Goal: Information Seeking & Learning: Learn about a topic

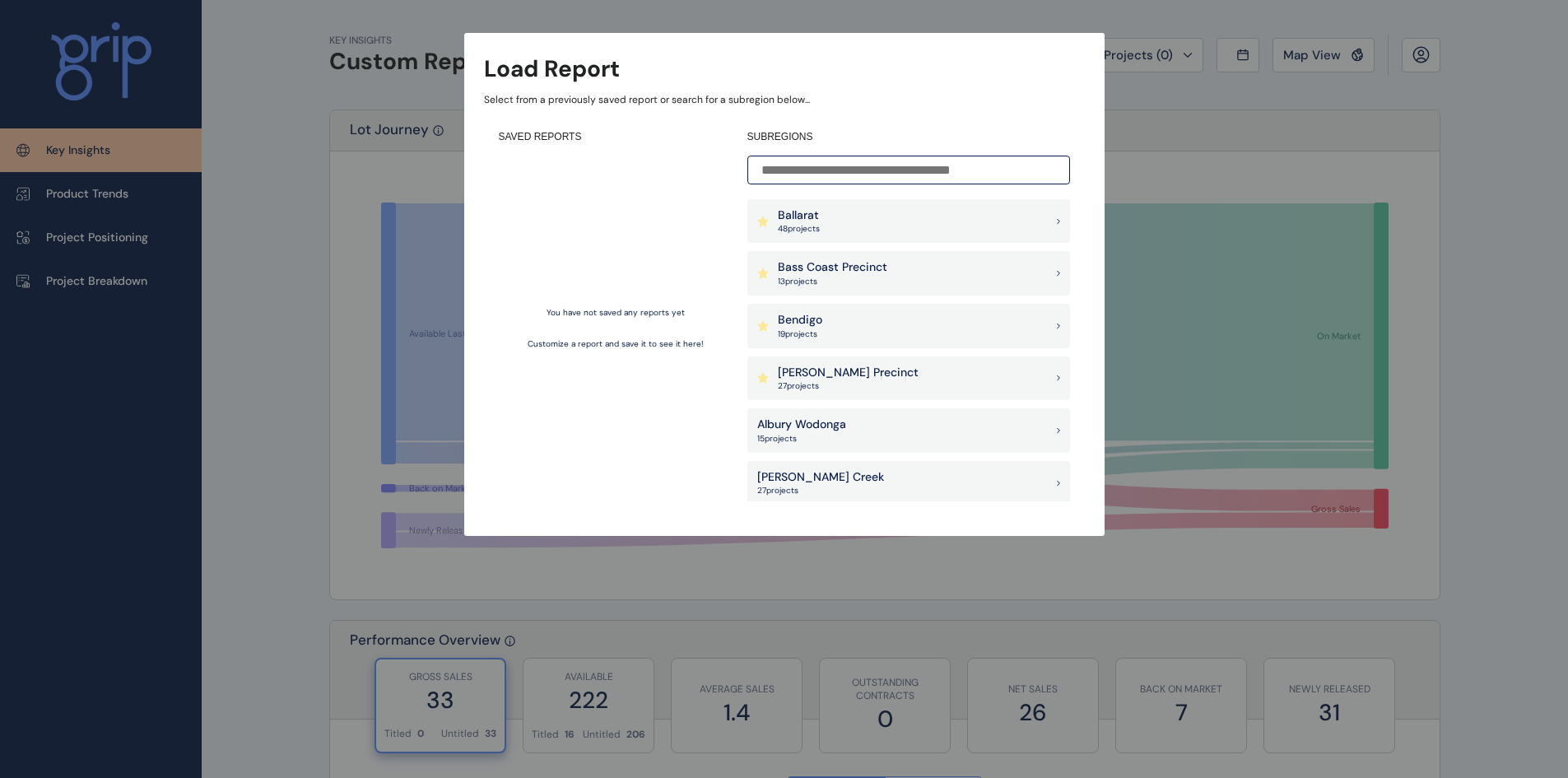
click at [871, 216] on div "Ballarat 48 project s" at bounding box center [909, 221] width 323 height 45
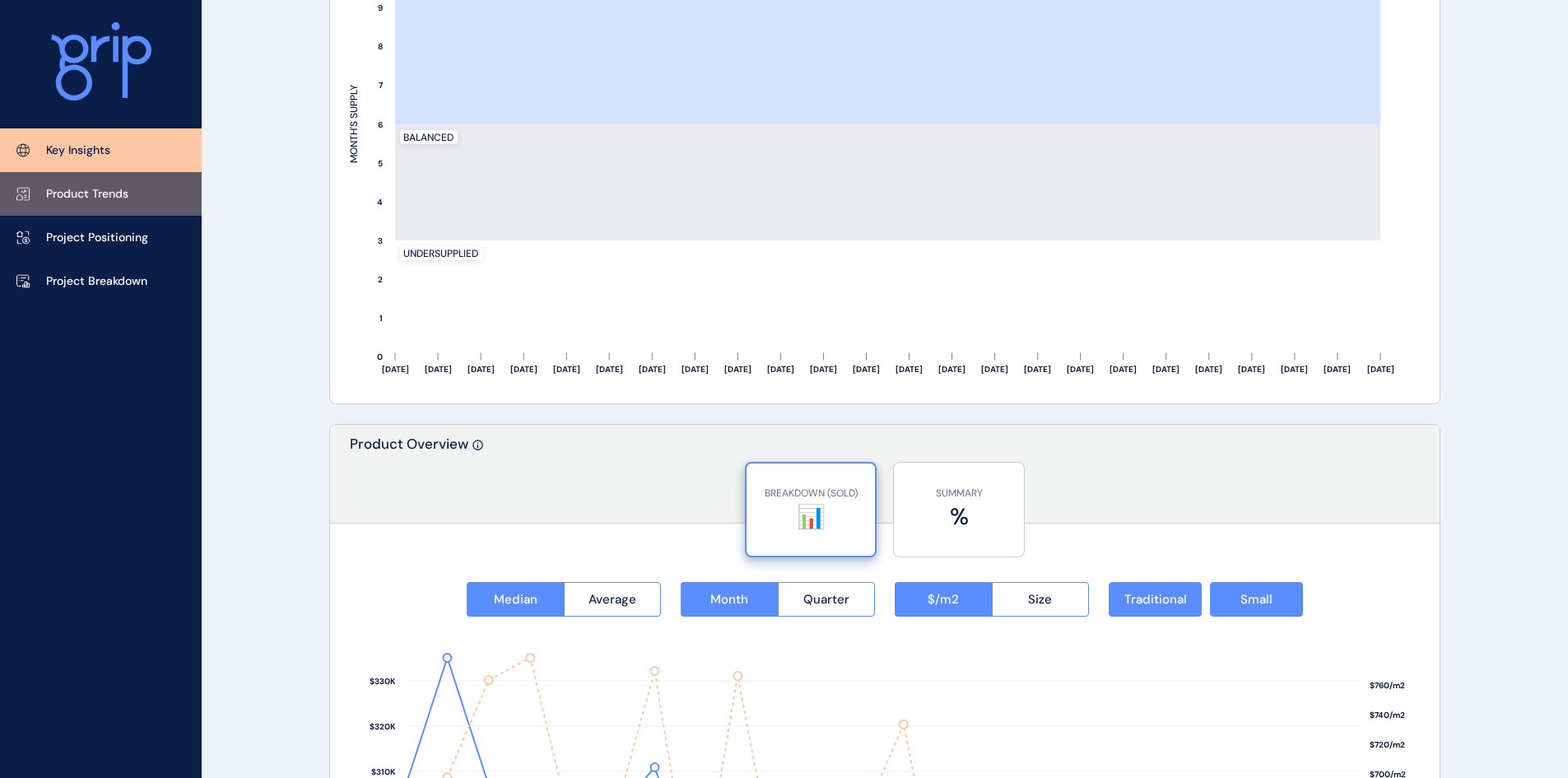
click at [86, 197] on p "Product Trends" at bounding box center [88, 194] width 83 height 17
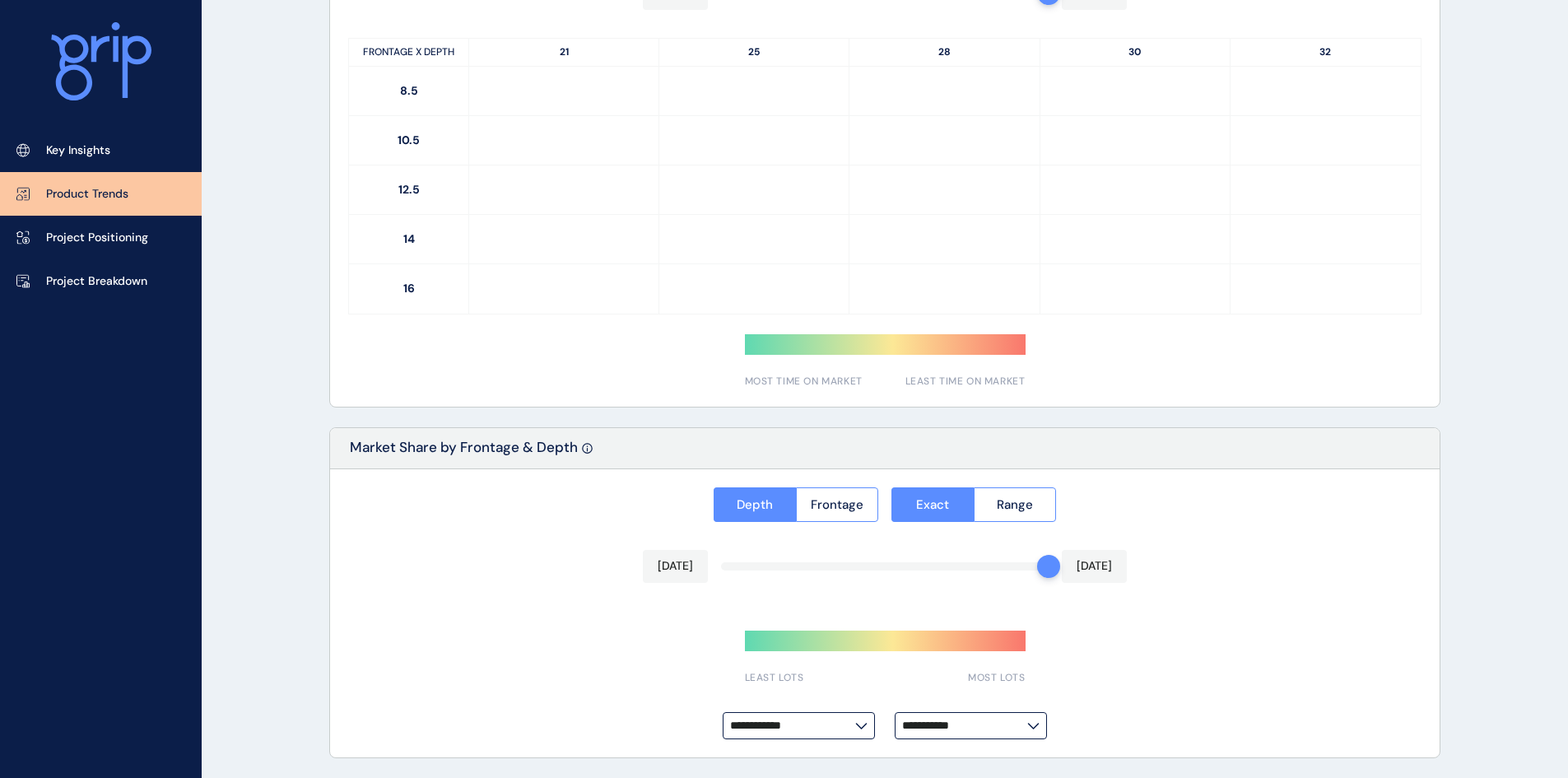
type input "*********"
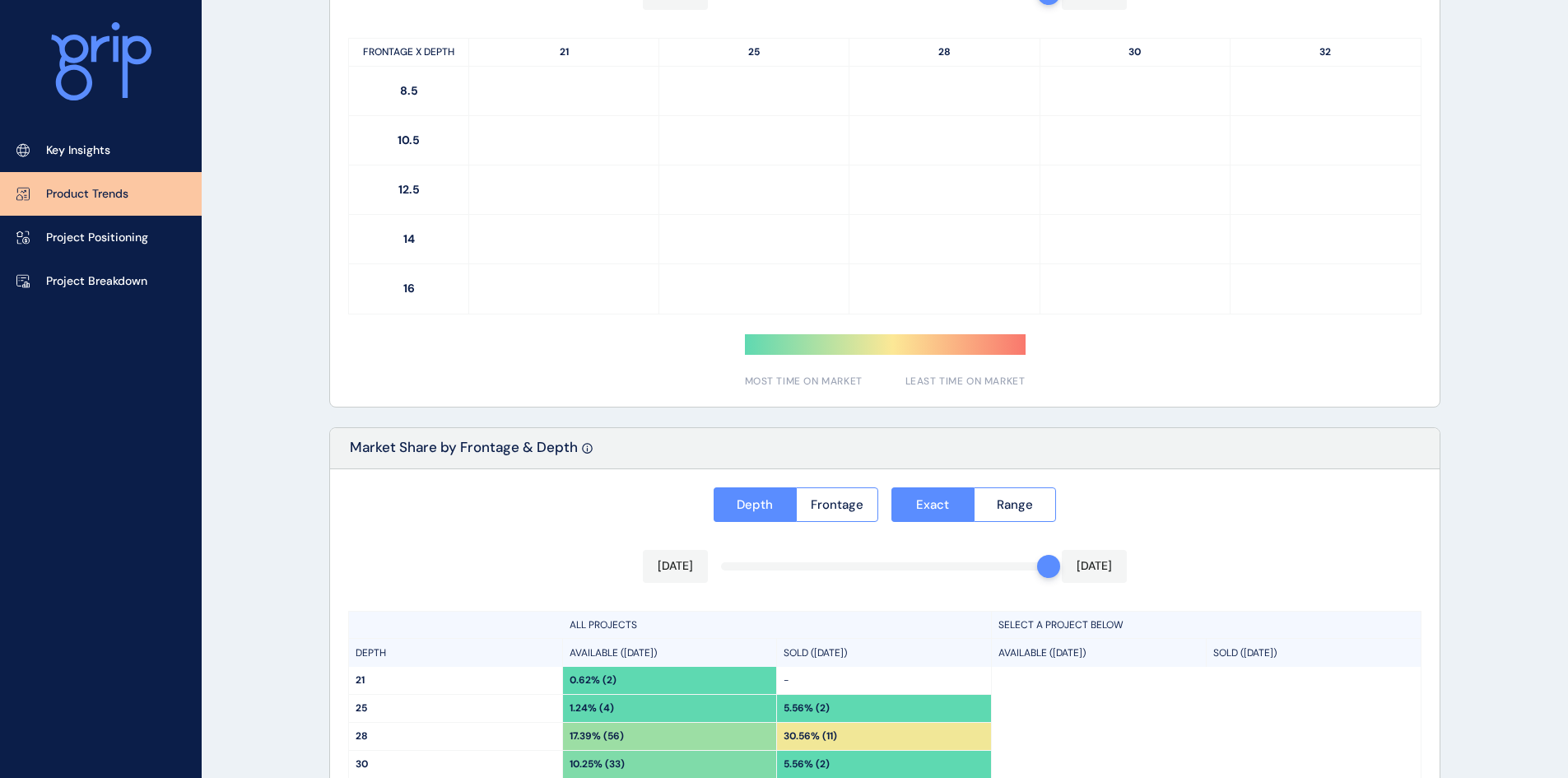
scroll to position [1148, 0]
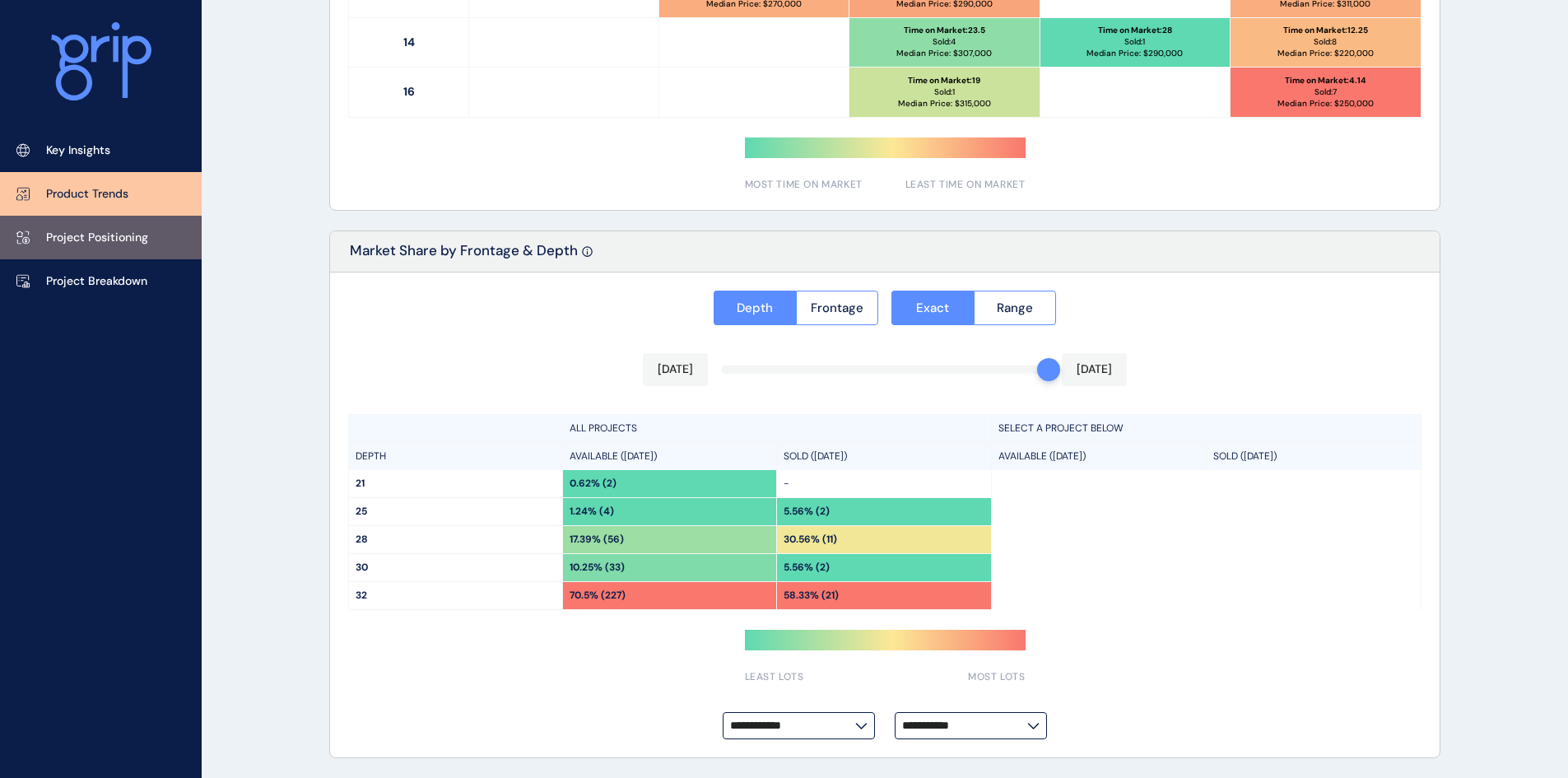
click at [67, 230] on p "Project Positioning" at bounding box center [97, 238] width 102 height 17
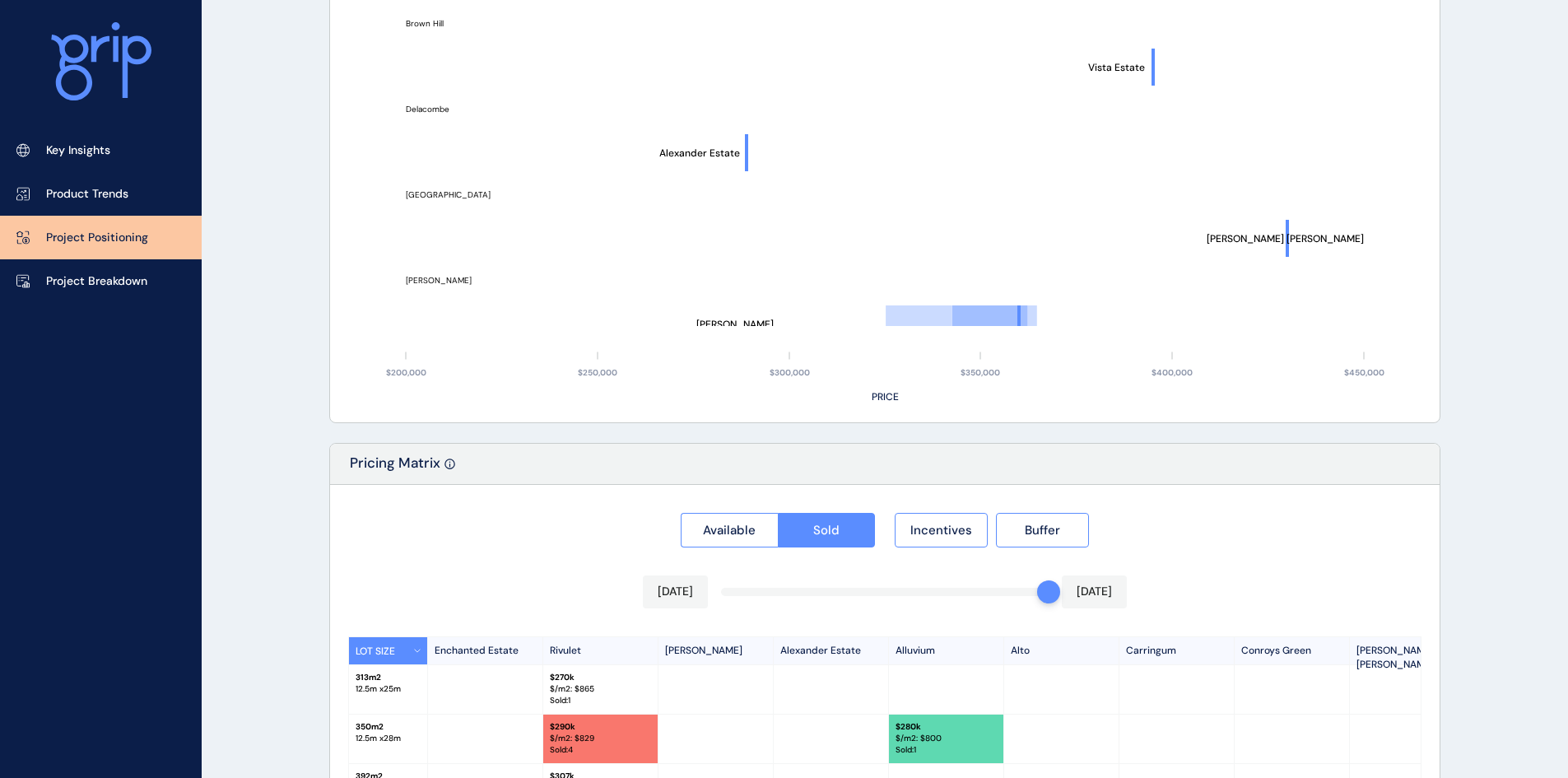
type input "**********"
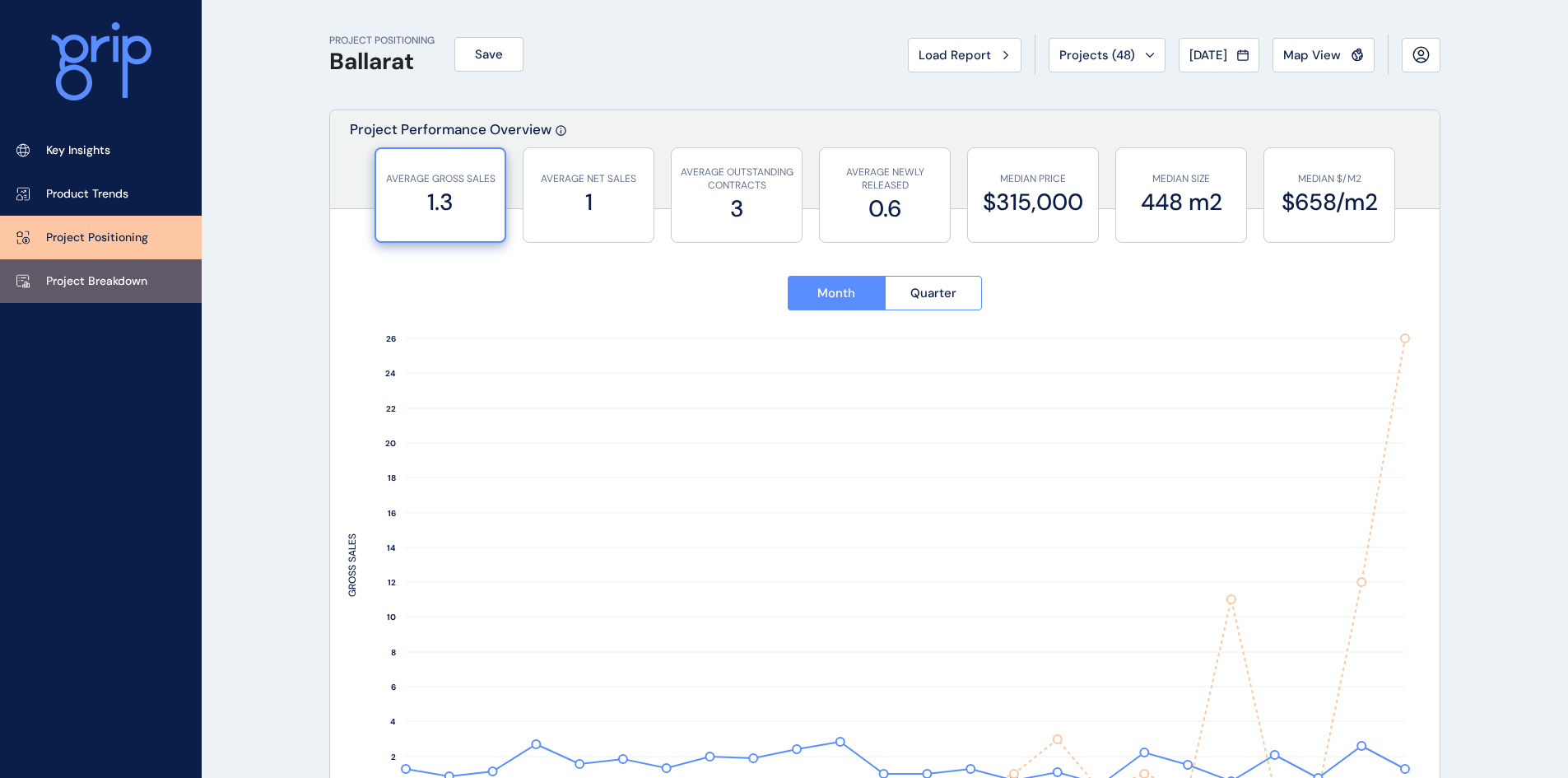
click at [111, 282] on p "Project Breakdown" at bounding box center [97, 282] width 102 height 17
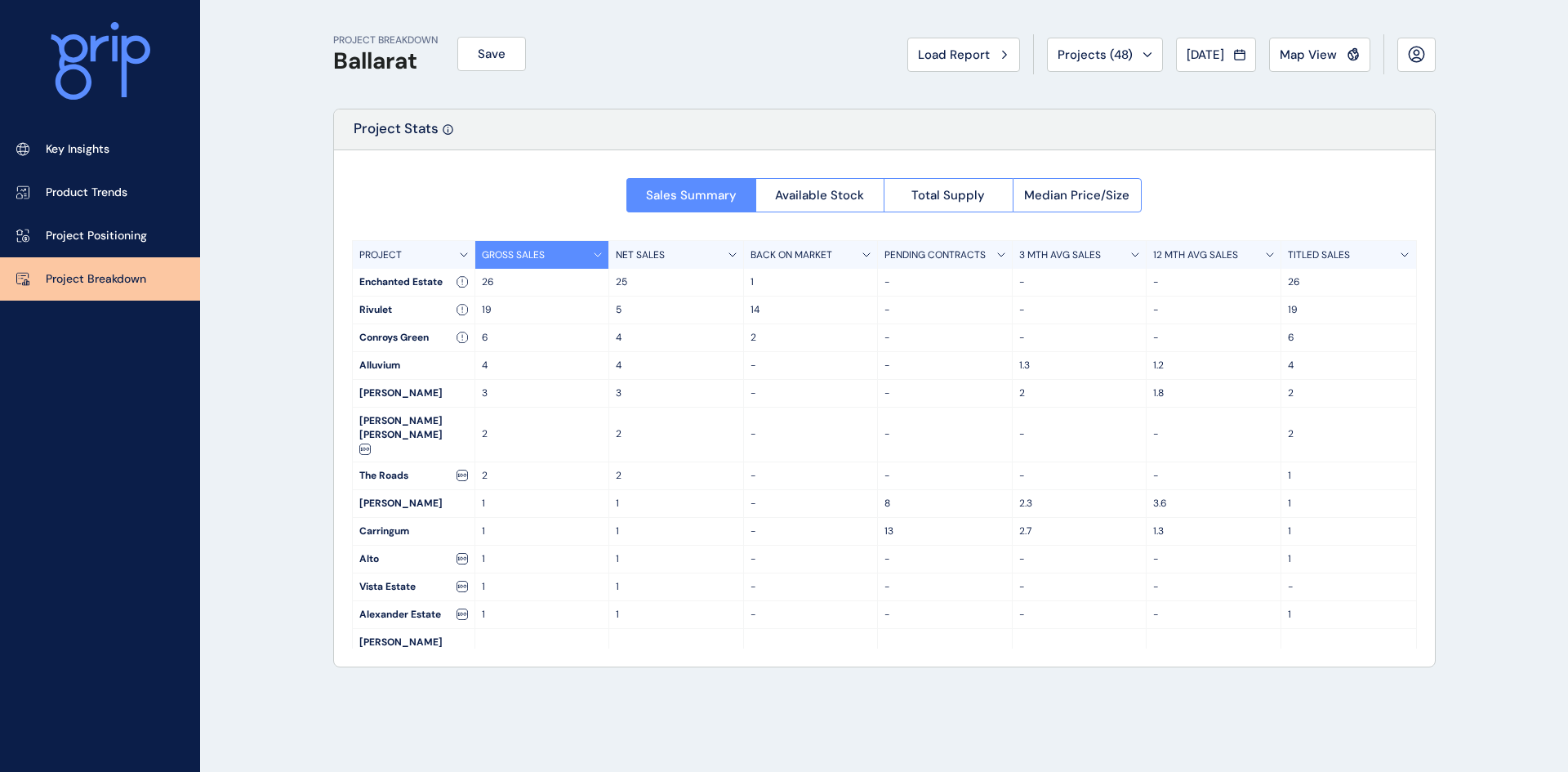
click at [1343, 255] on p "TITLED SALES" at bounding box center [1320, 255] width 62 height 14
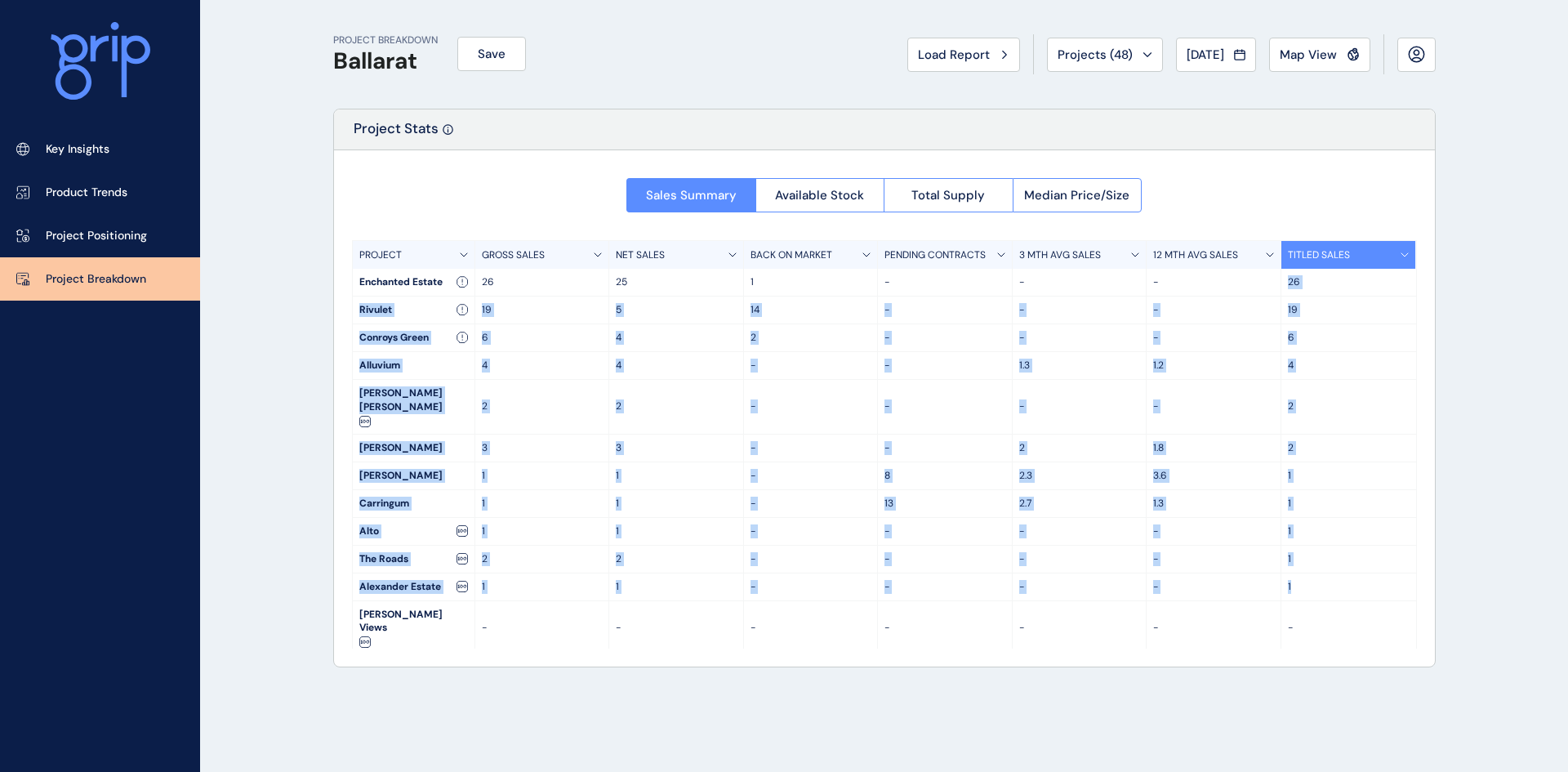
drag, startPoint x: 1284, startPoint y: 281, endPoint x: 1305, endPoint y: 561, distance: 280.8
click at [1305, 561] on div "PROJECT GROSS SALES NET SALES BACK ON MARKET PENDING CONTRACTS 3 MTH AVG SALES …" at bounding box center [885, 444] width 1066 height 408
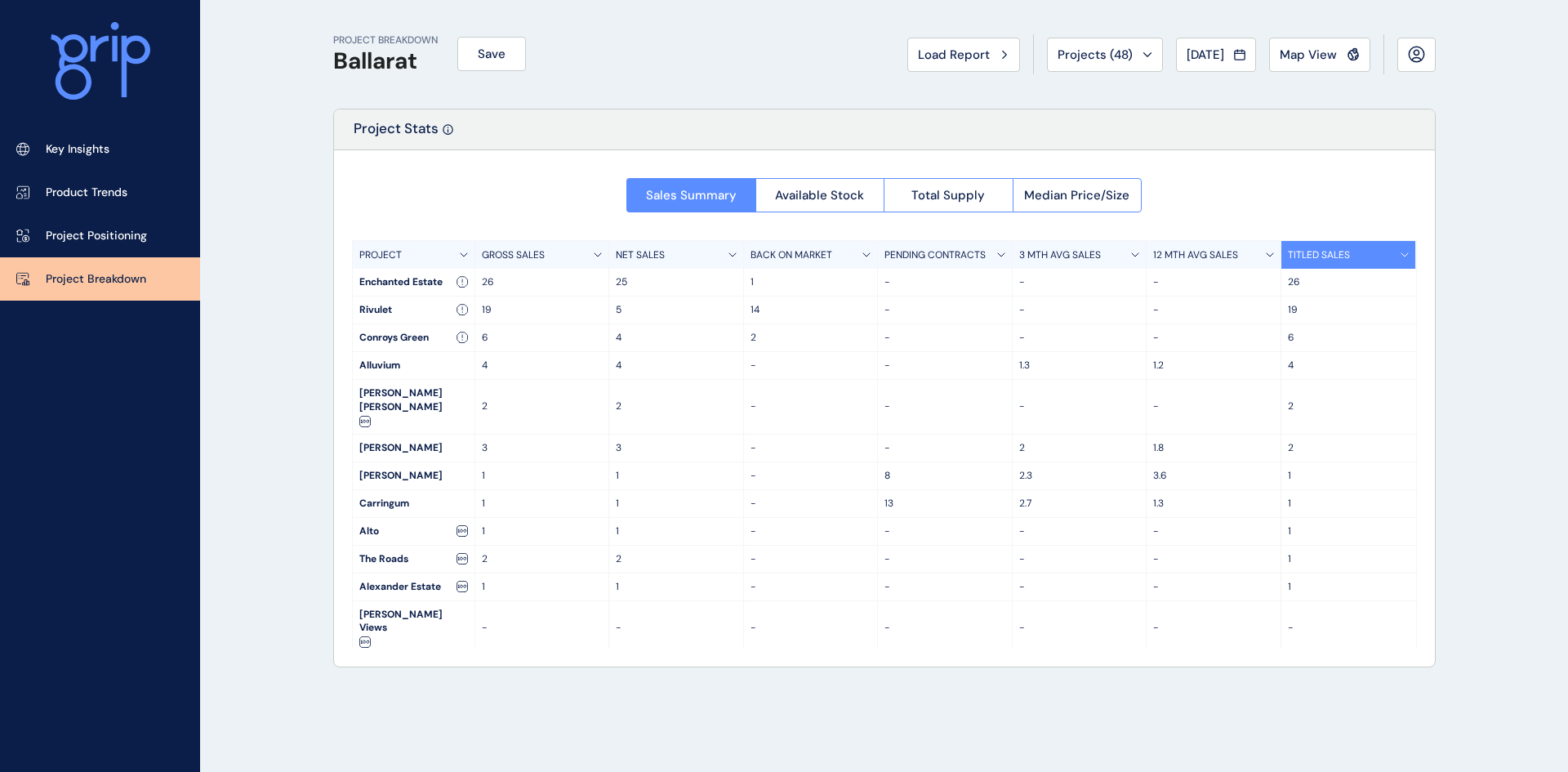
click at [1304, 601] on div "-" at bounding box center [1349, 628] width 134 height 54
drag, startPoint x: 1284, startPoint y: 280, endPoint x: 1292, endPoint y: 300, distance: 21.5
click at [1292, 300] on div "PROJECT GROSS SALES NET SALES BACK ON MARKET PENDING CONTRACTS 3 MTH AVG SALES …" at bounding box center [885, 444] width 1066 height 408
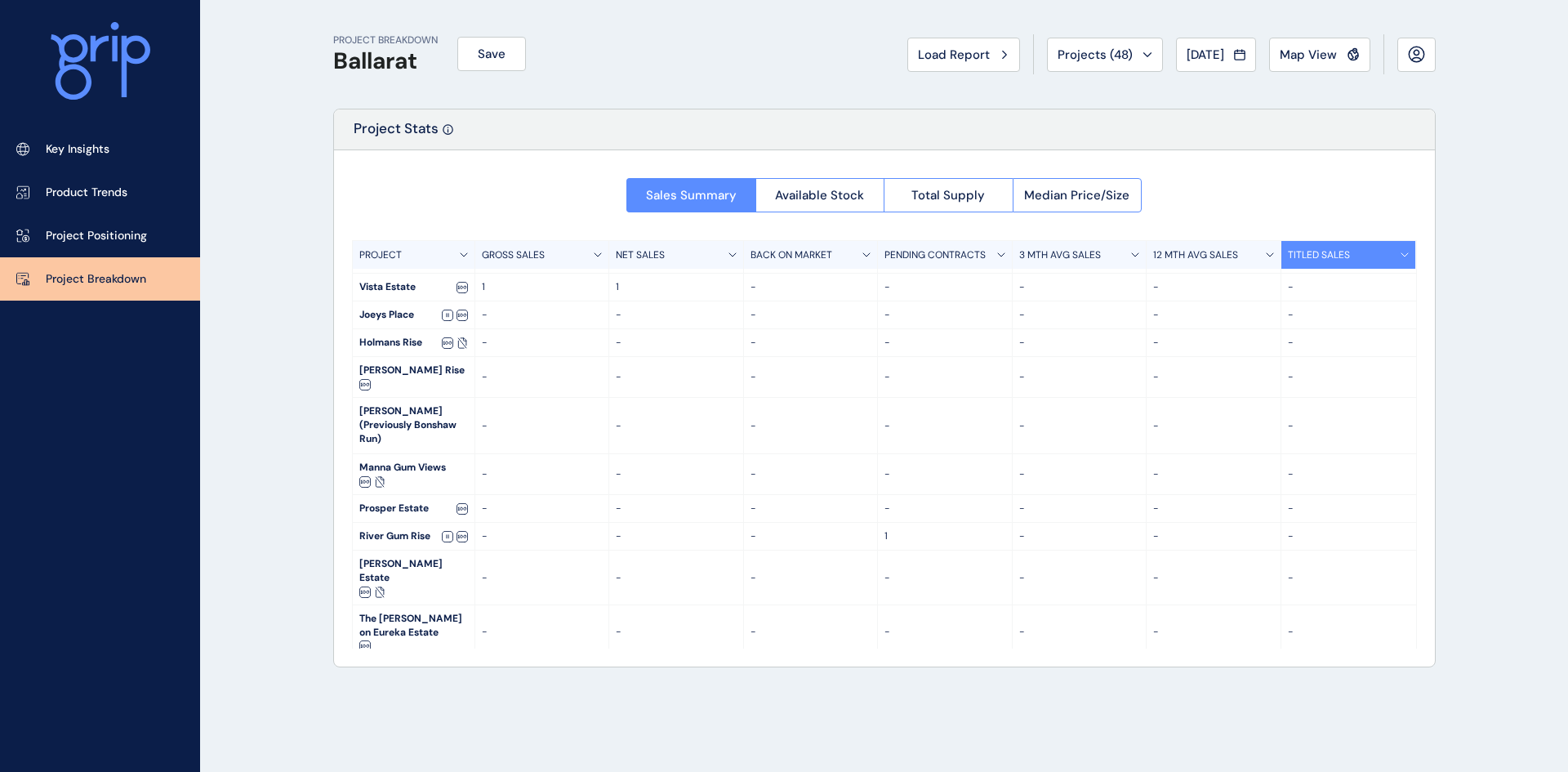
scroll to position [493, 0]
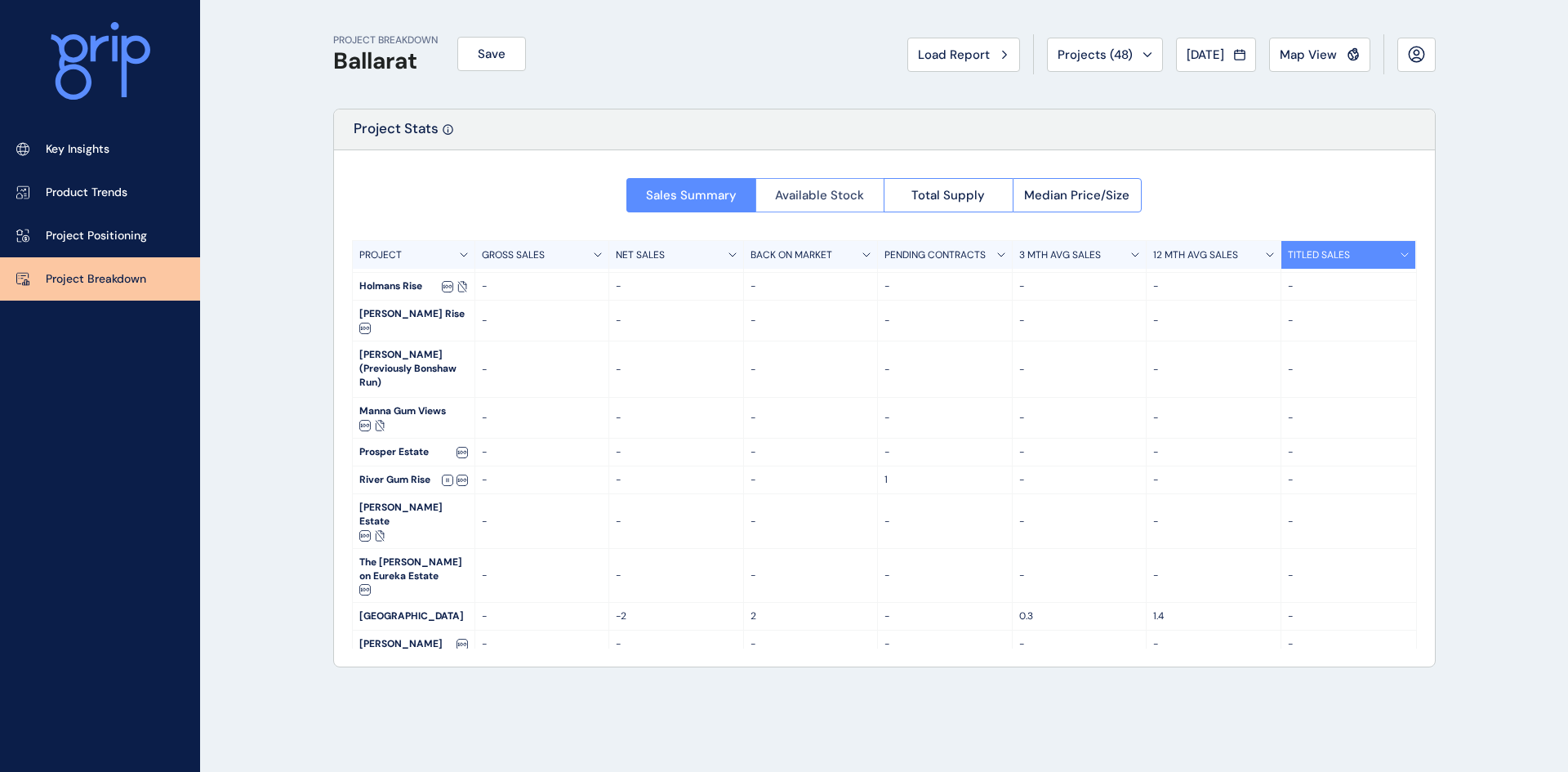
click at [848, 190] on span "Available Stock" at bounding box center [820, 195] width 89 height 16
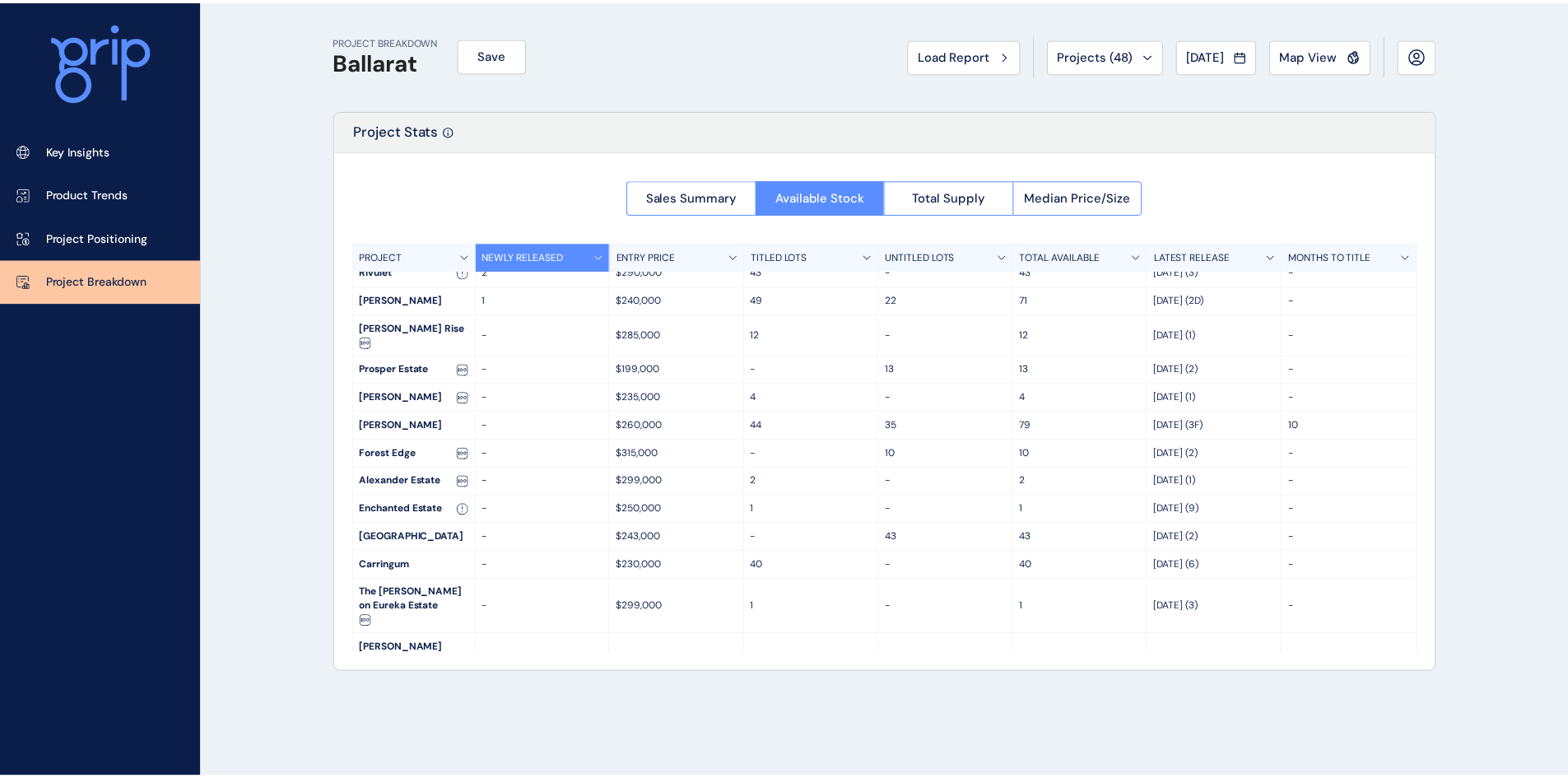
scroll to position [0, 0]
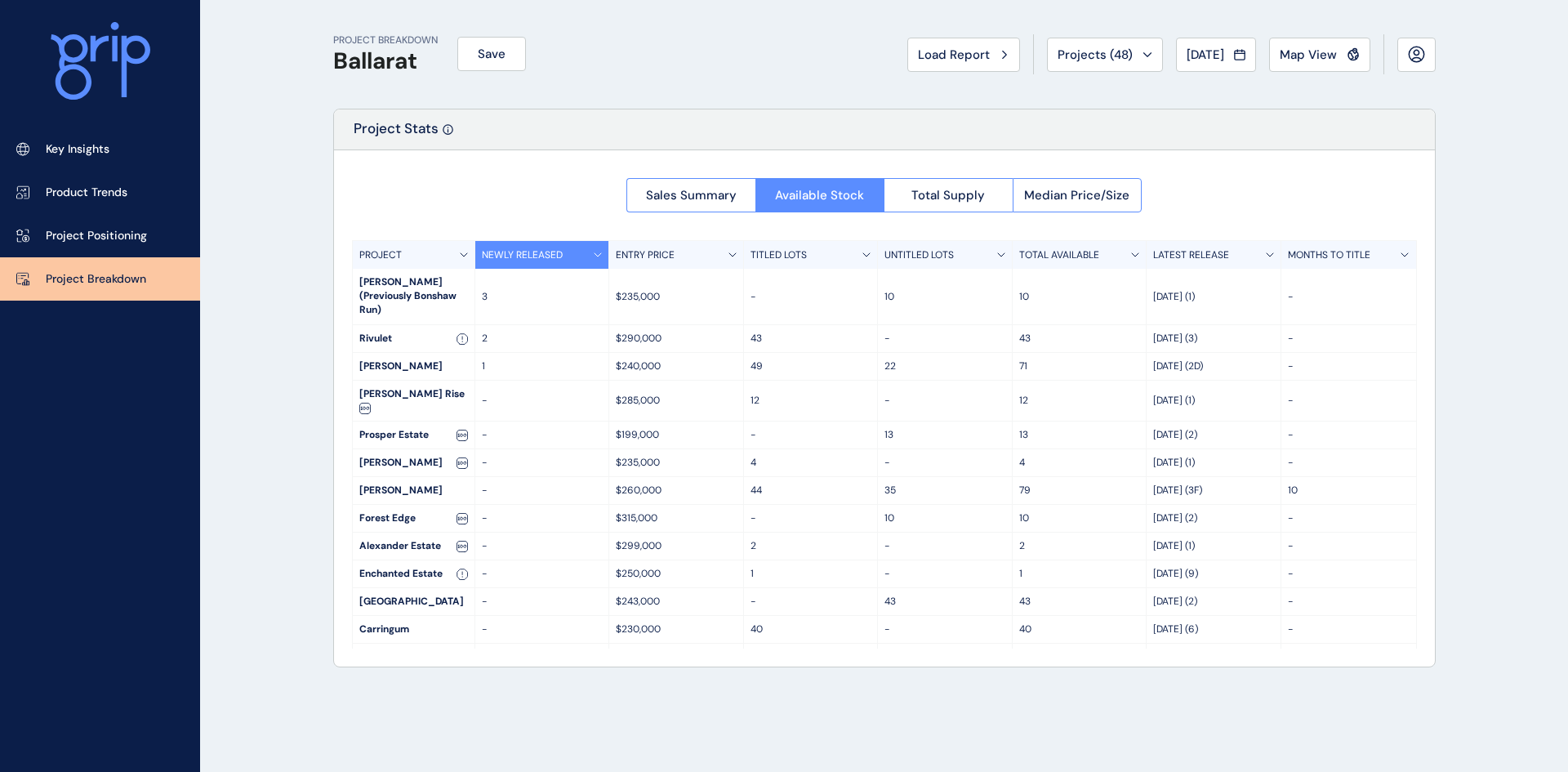
click at [1029, 253] on p "TOTAL AVAILABLE" at bounding box center [1060, 255] width 80 height 14
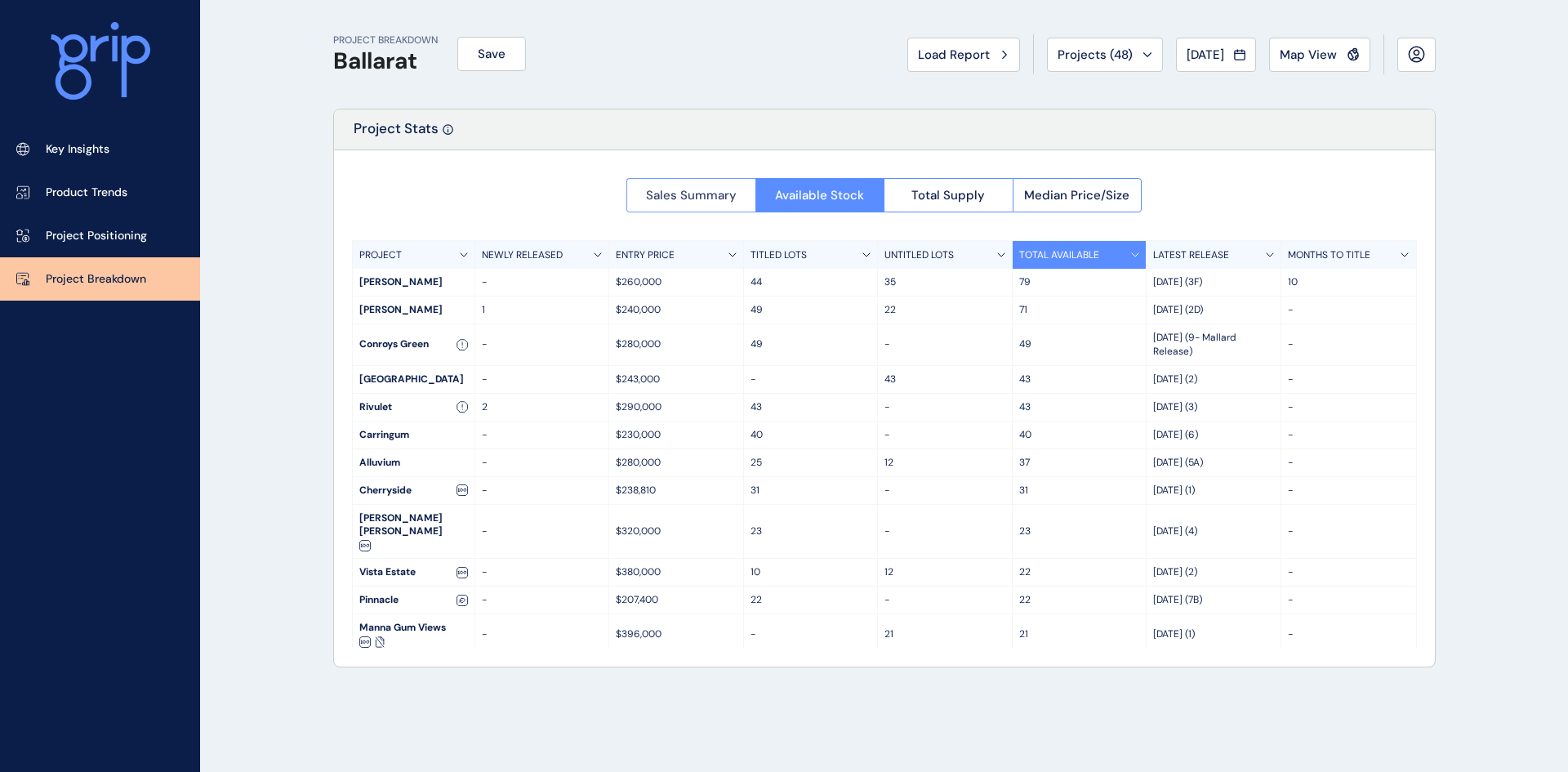
click at [693, 189] on span "Sales Summary" at bounding box center [691, 195] width 91 height 16
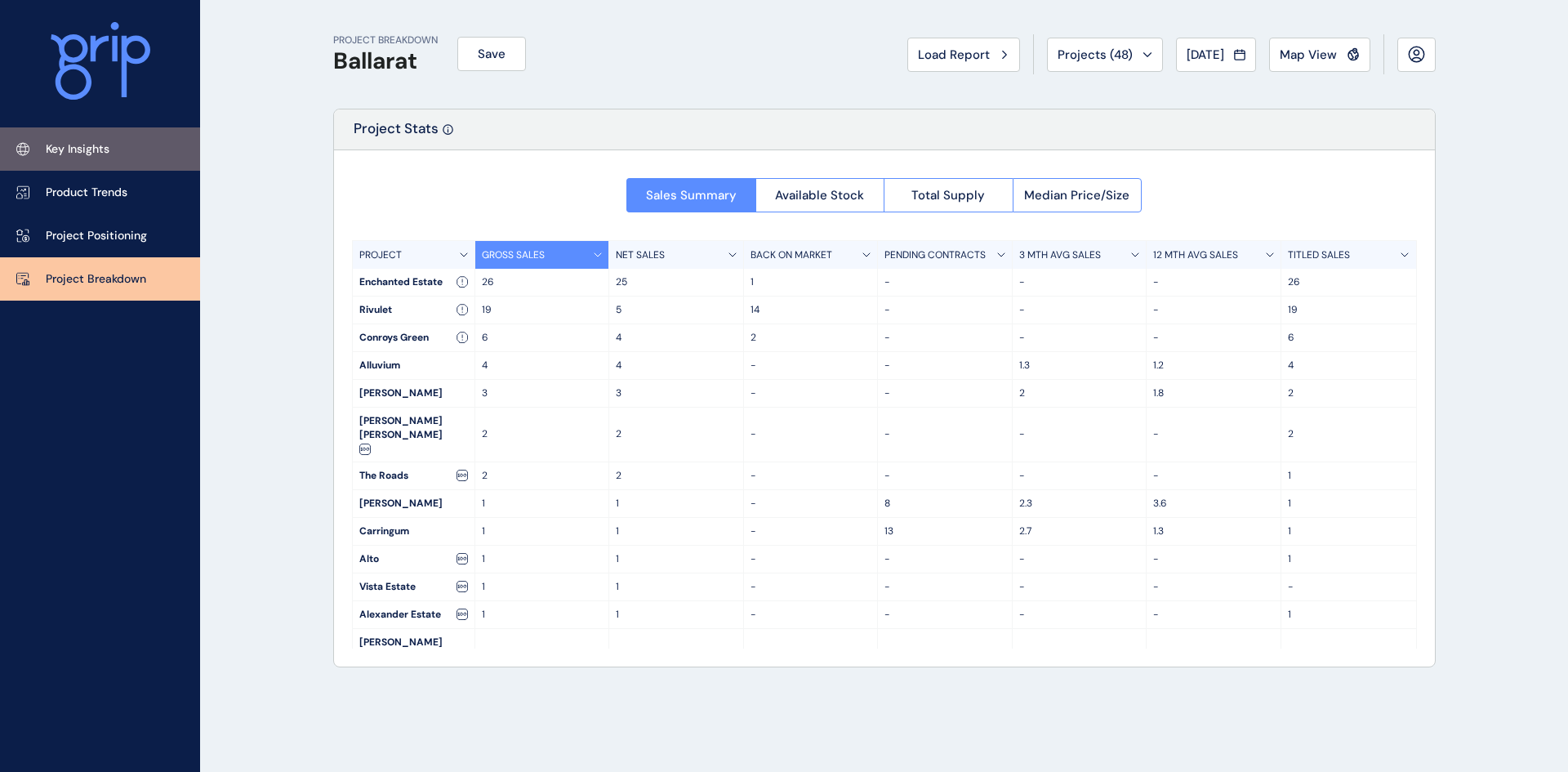
click at [70, 149] on p "Key Insights" at bounding box center [78, 149] width 64 height 16
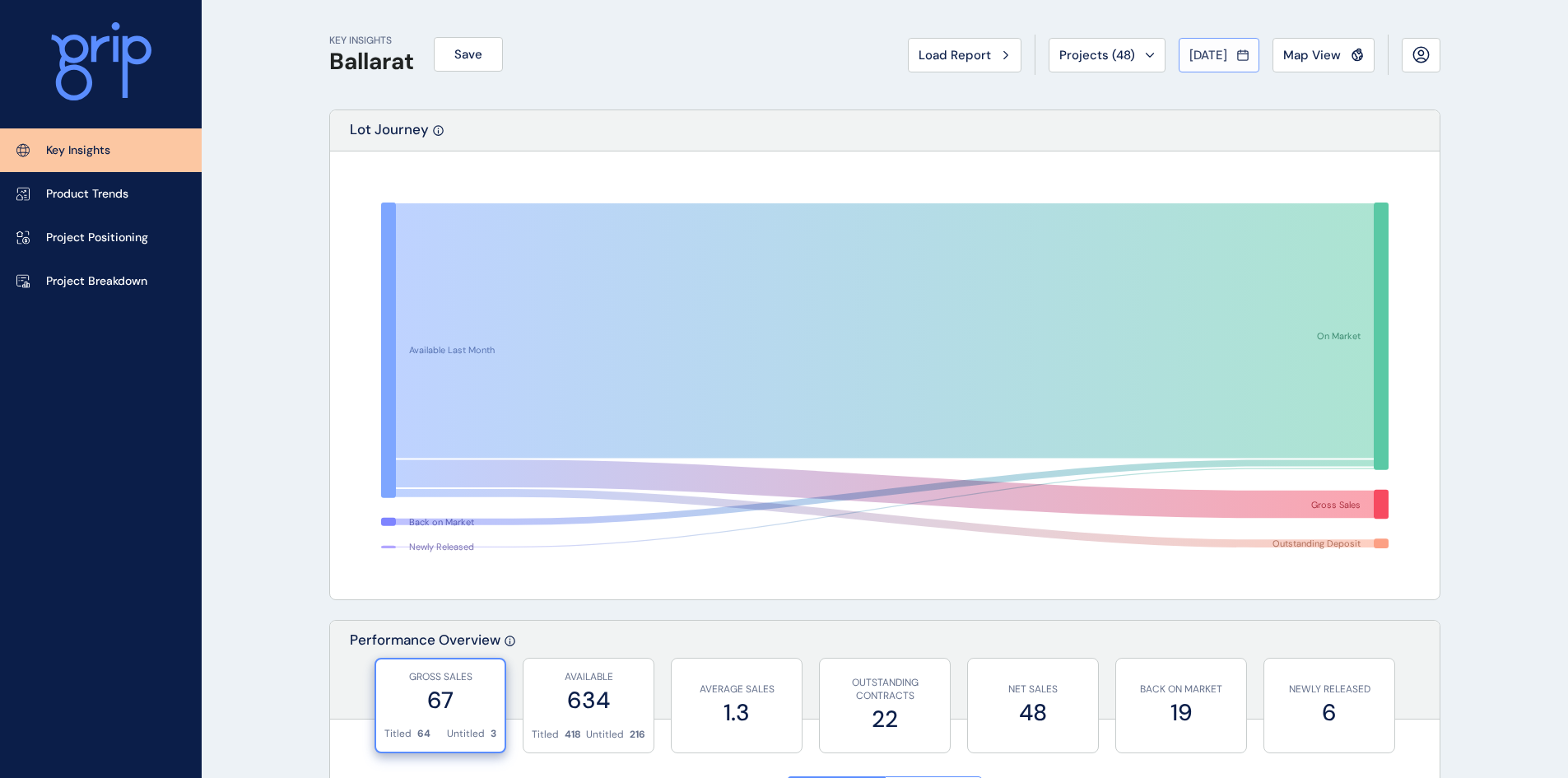
click at [1231, 60] on div "[DATE]" at bounding box center [1219, 55] width 59 height 17
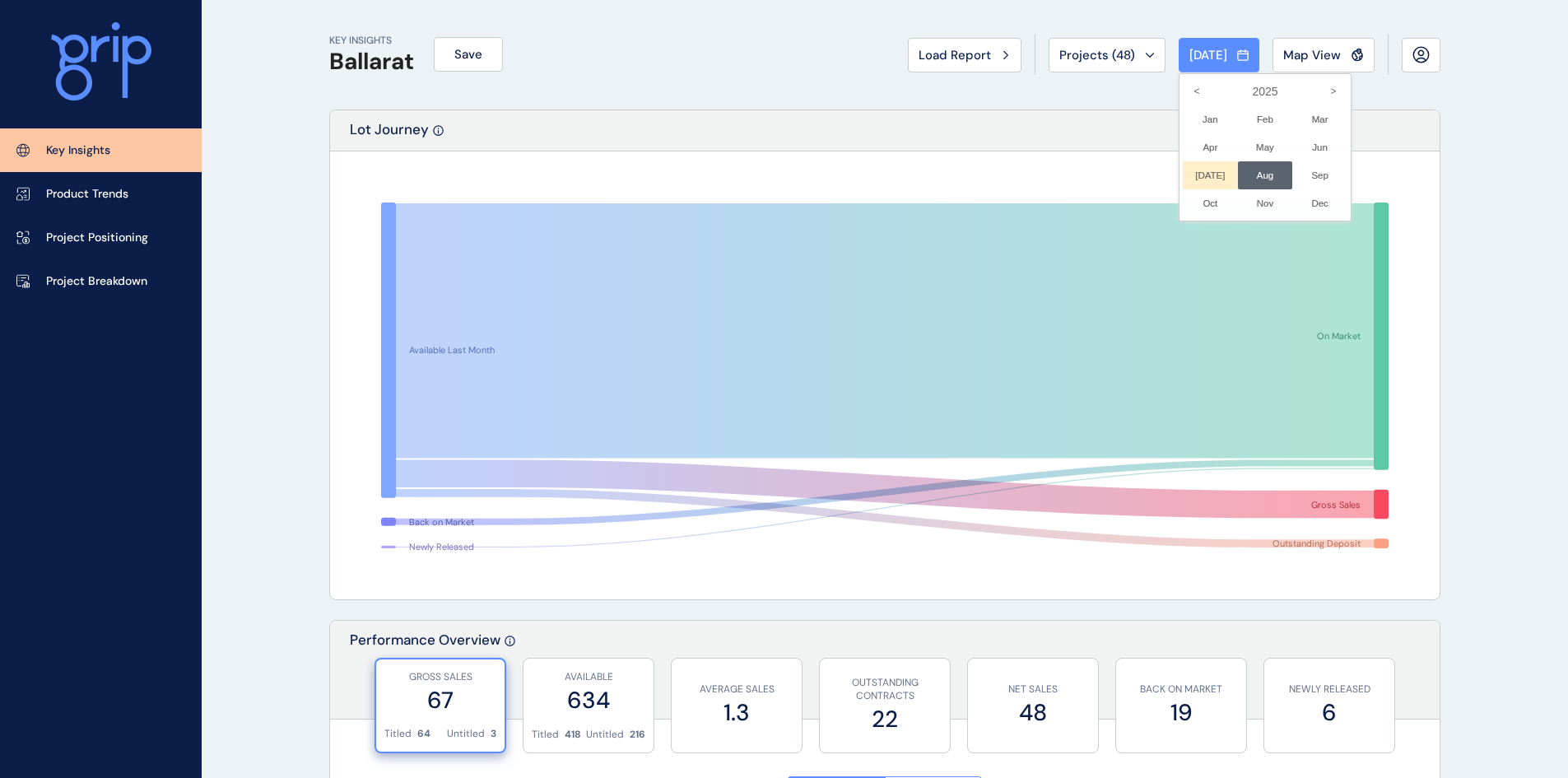
click at [1195, 174] on li "Jul No report is available for this period. New months are usually published 5 …" at bounding box center [1210, 175] width 55 height 28
